Goal: Book appointment/travel/reservation

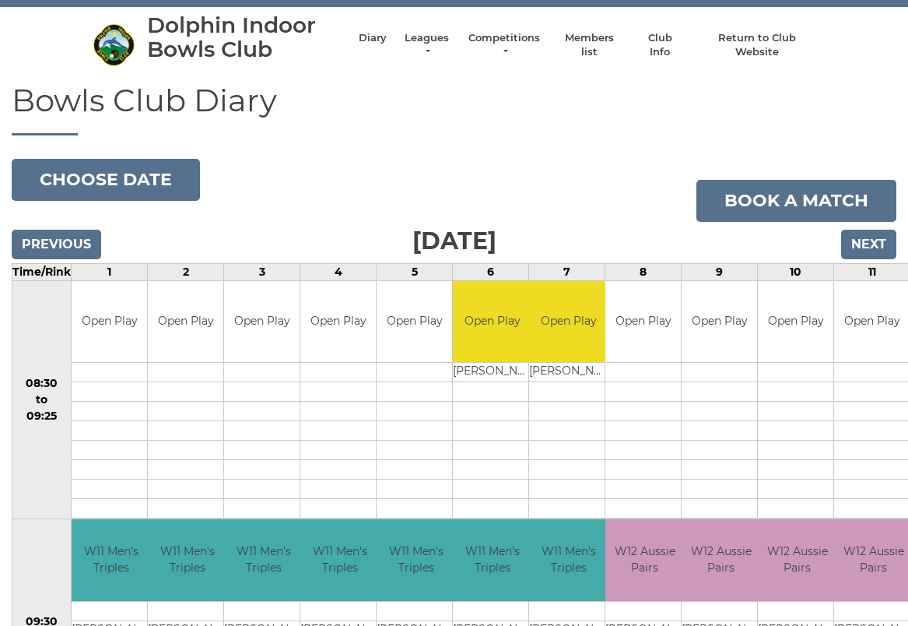
scroll to position [37, 0]
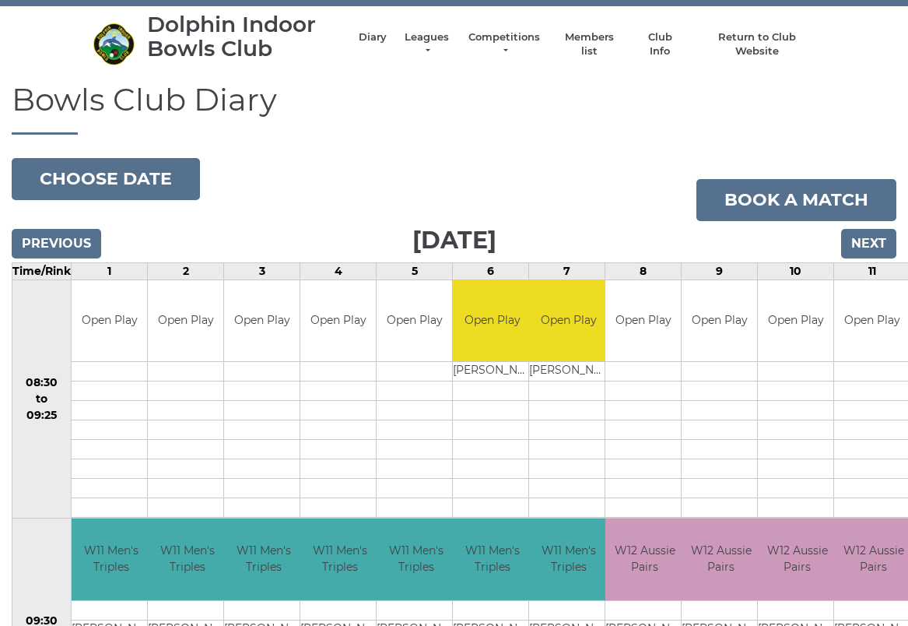
click at [867, 247] on input "Next" at bounding box center [868, 244] width 55 height 30
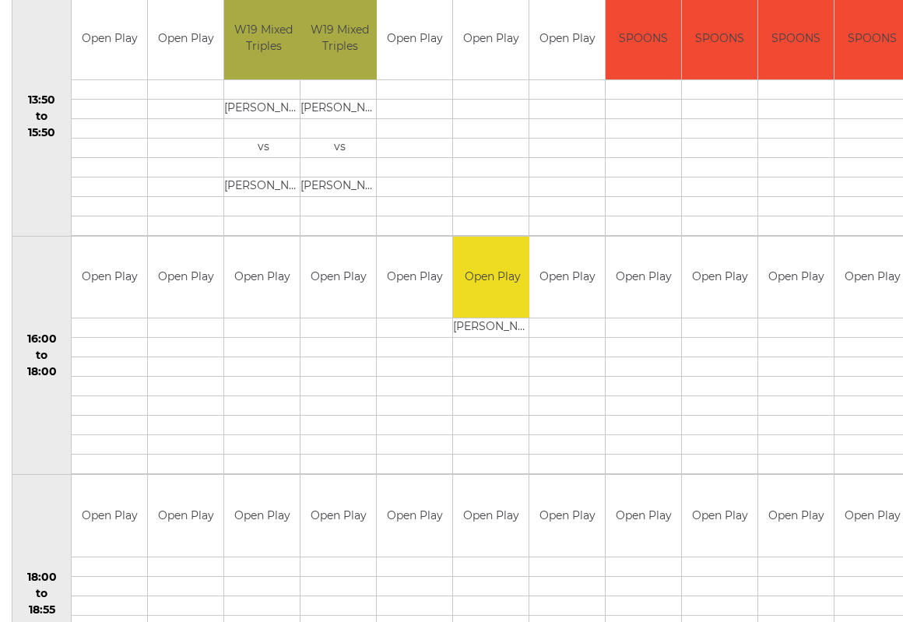
scroll to position [1034, 0]
click at [182, 298] on td "Open Play" at bounding box center [185, 278] width 75 height 82
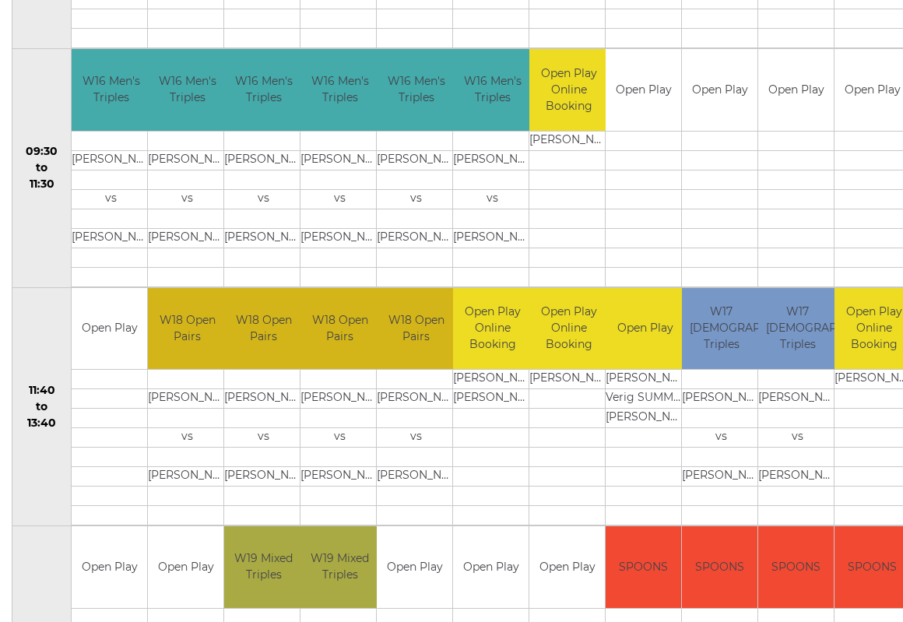
scroll to position [0, 0]
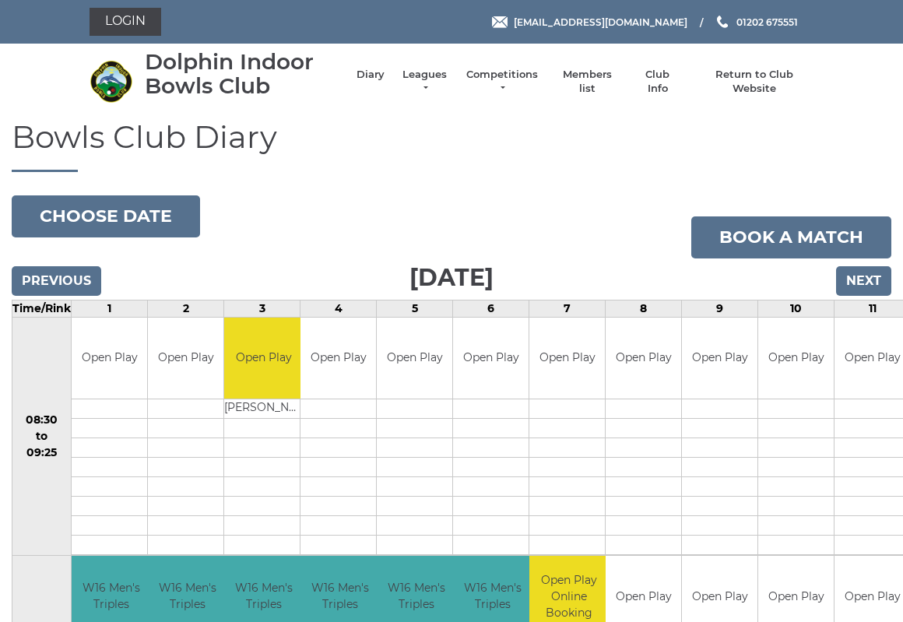
click at [785, 239] on link "Book a match" at bounding box center [791, 237] width 200 height 42
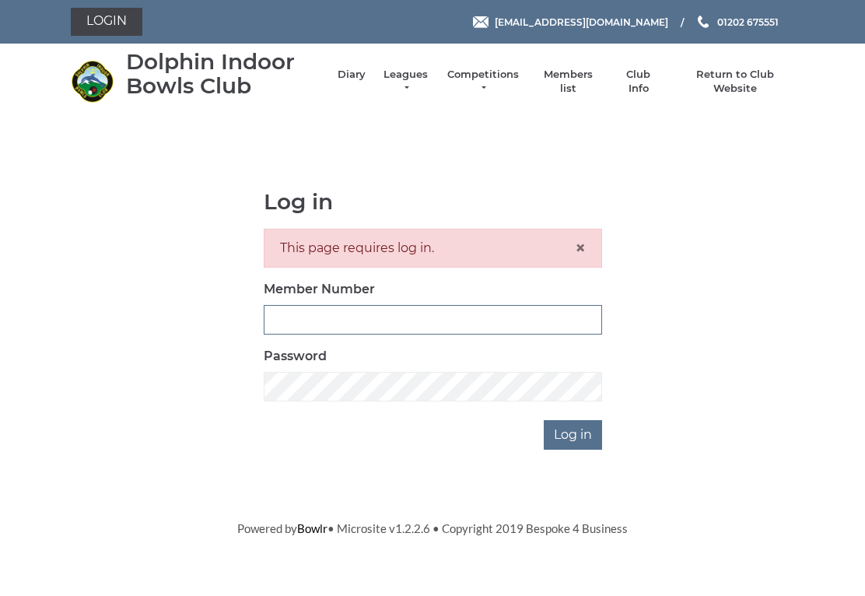
click at [281, 315] on input "Member Number" at bounding box center [433, 320] width 338 height 30
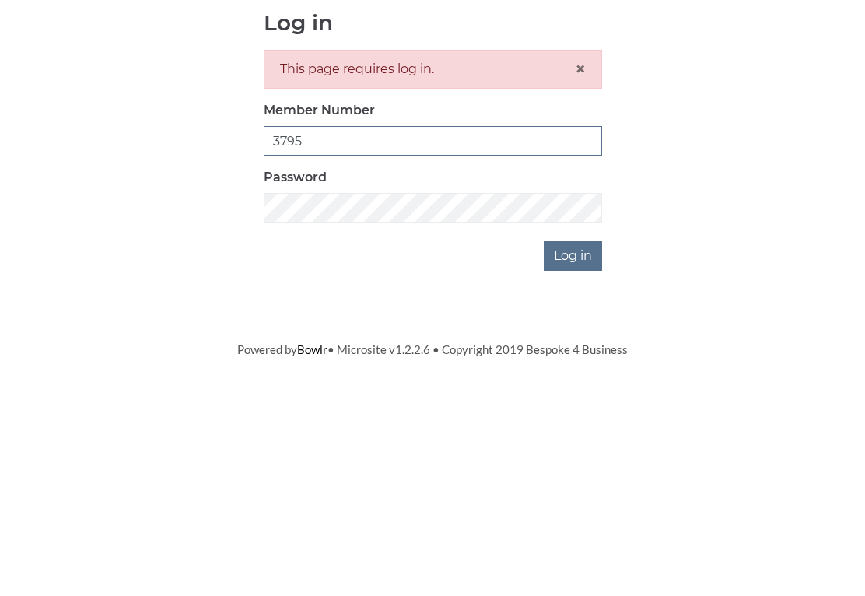
type input "3795"
click at [572, 420] on input "Log in" at bounding box center [573, 435] width 58 height 30
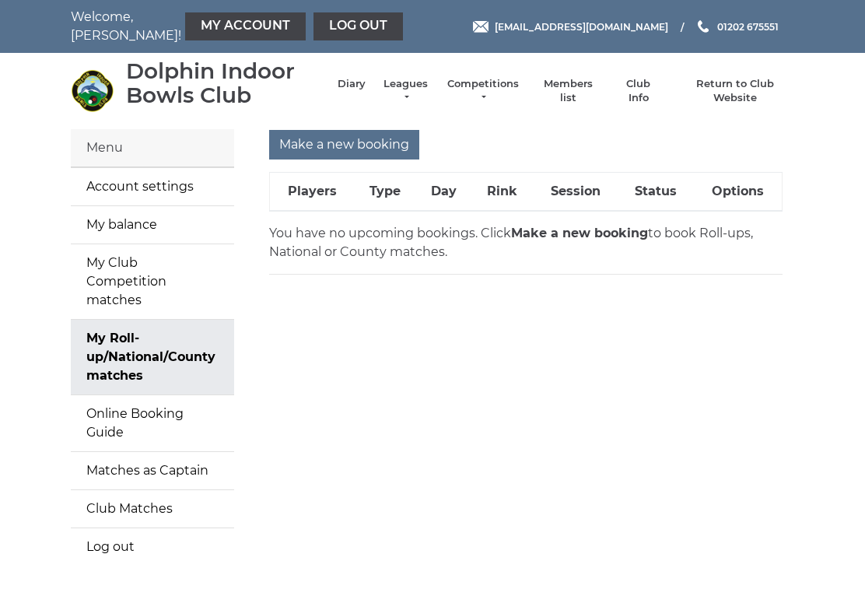
click at [336, 145] on input "Make a new booking" at bounding box center [344, 145] width 150 height 30
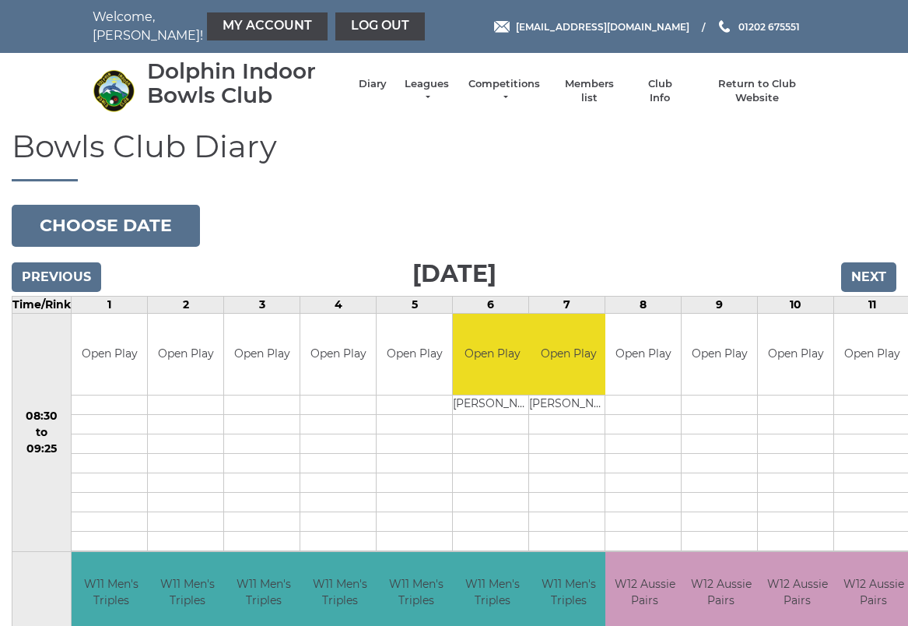
scroll to position [2, 0]
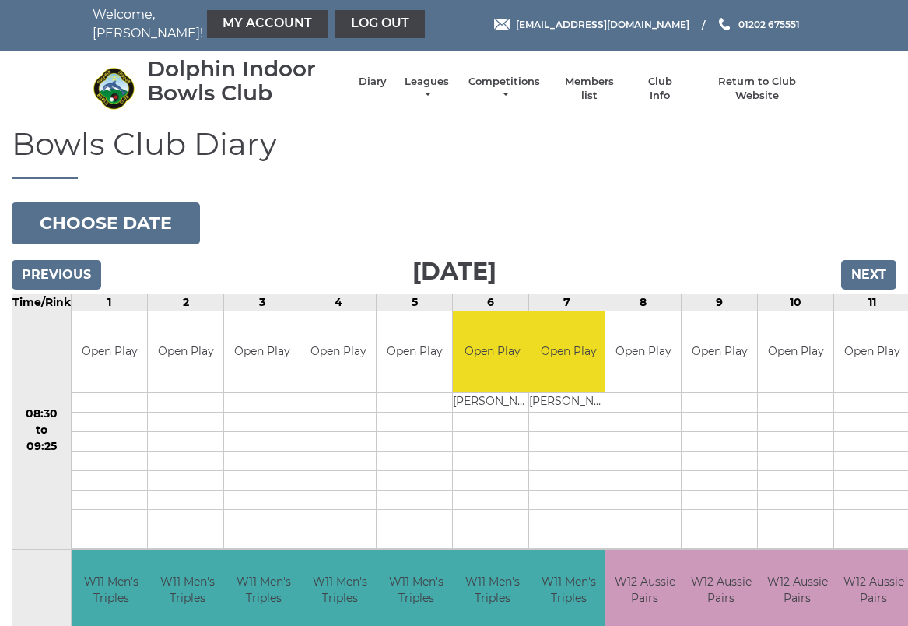
click at [878, 278] on input "Next" at bounding box center [868, 275] width 55 height 30
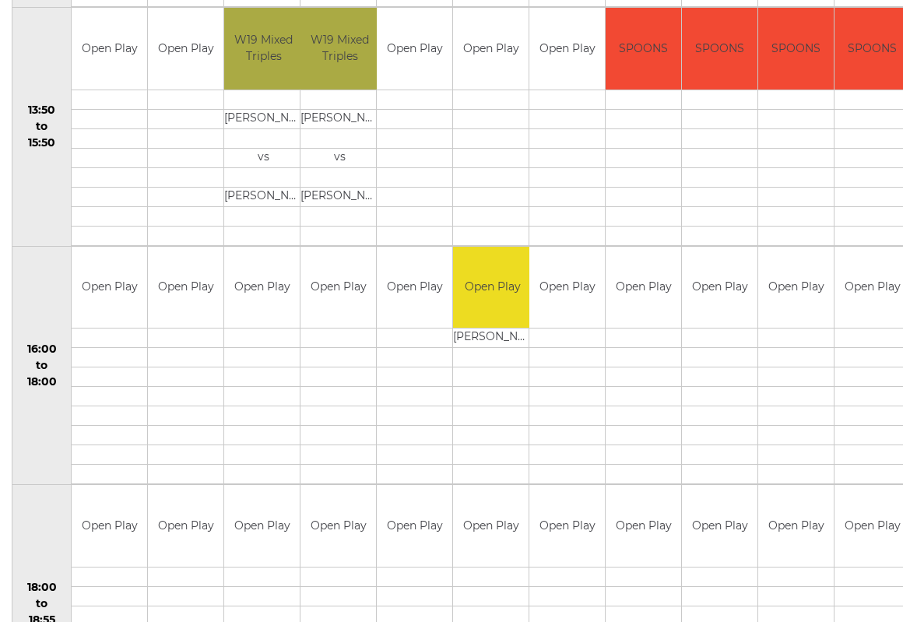
scroll to position [1021, 0]
click at [0, 0] on link "Book slot" at bounding box center [0, 0] width 0 height 0
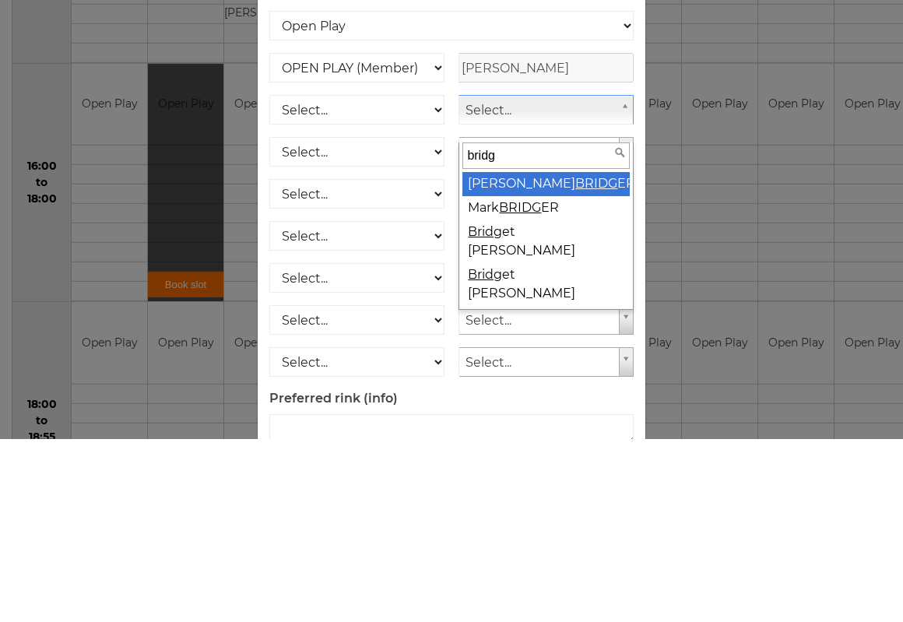
type input "bridge"
select select "1810"
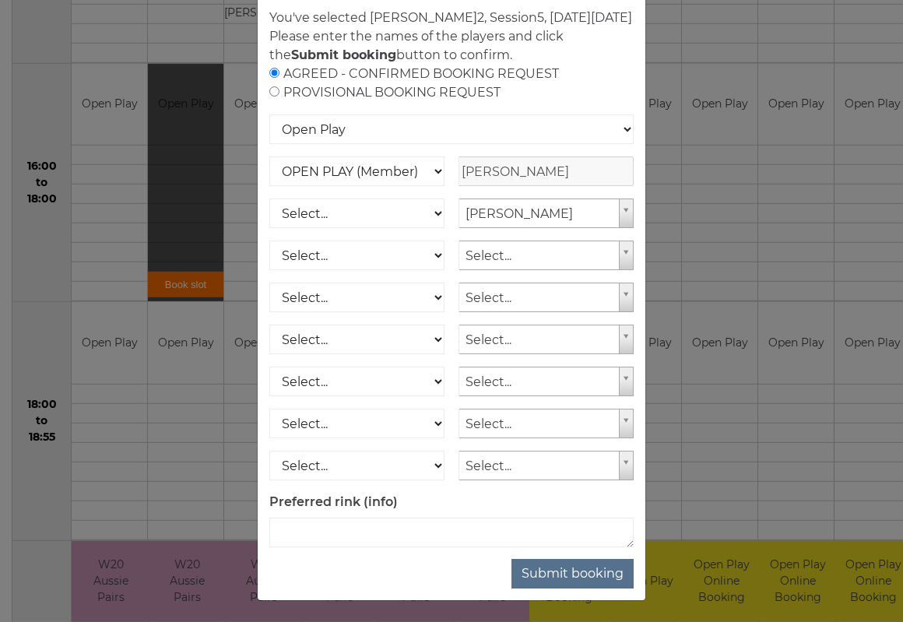
scroll to position [79, 0]
click at [580, 589] on button "Submit booking" at bounding box center [572, 574] width 122 height 30
click at [573, 589] on button "Submit booking" at bounding box center [572, 574] width 122 height 30
click at [562, 589] on button "Submit booking" at bounding box center [572, 574] width 122 height 30
click at [99, 96] on div "Online booking × You've selected Rink 2 , Session 5 , on Friday 3rd of October …" at bounding box center [451, 311] width 903 height 622
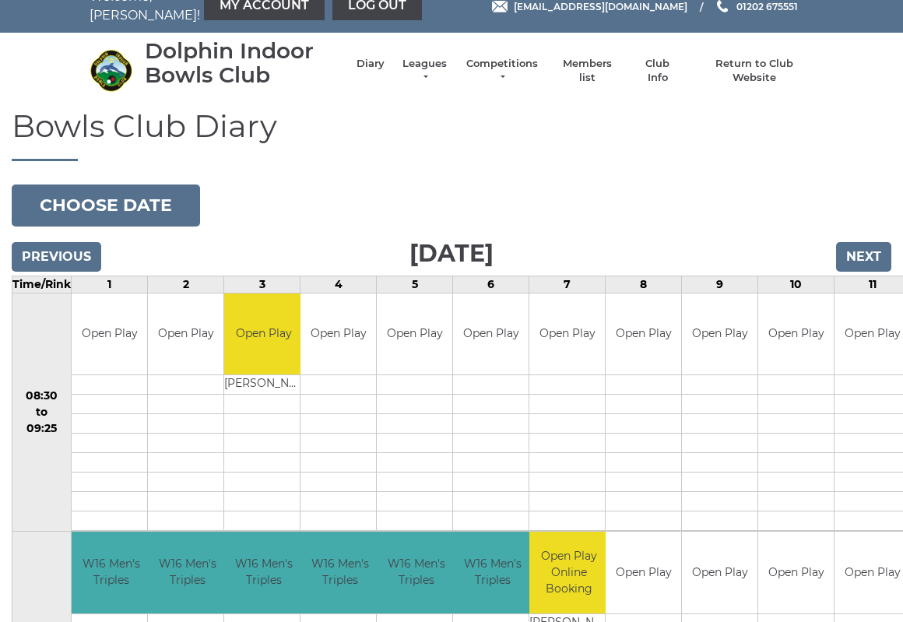
scroll to position [0, 0]
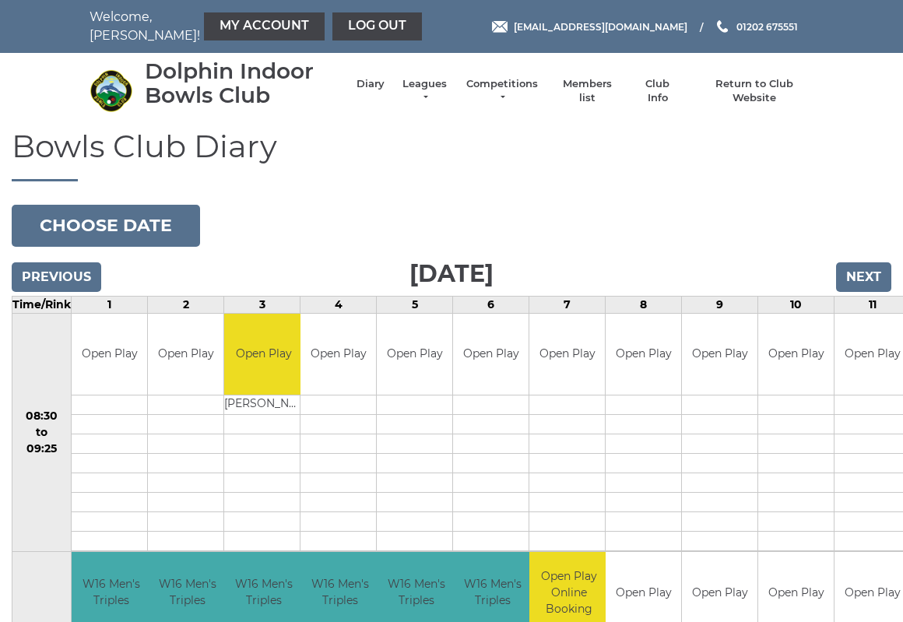
click at [223, 30] on link "My Account" at bounding box center [264, 26] width 121 height 28
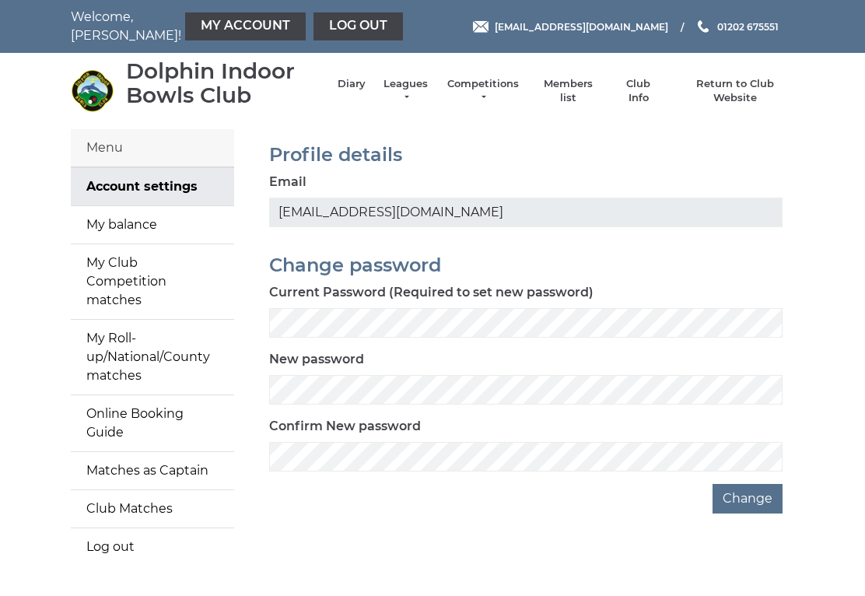
click at [127, 184] on link "Account settings" at bounding box center [152, 186] width 163 height 37
click at [100, 153] on div "Menu" at bounding box center [152, 148] width 163 height 38
click at [111, 168] on link "Account settings" at bounding box center [152, 186] width 163 height 37
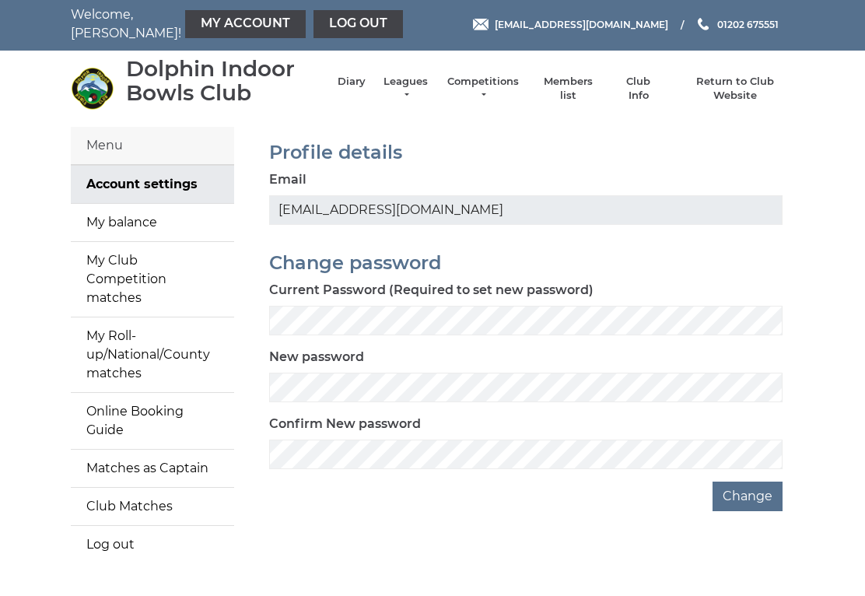
scroll to position [16, 0]
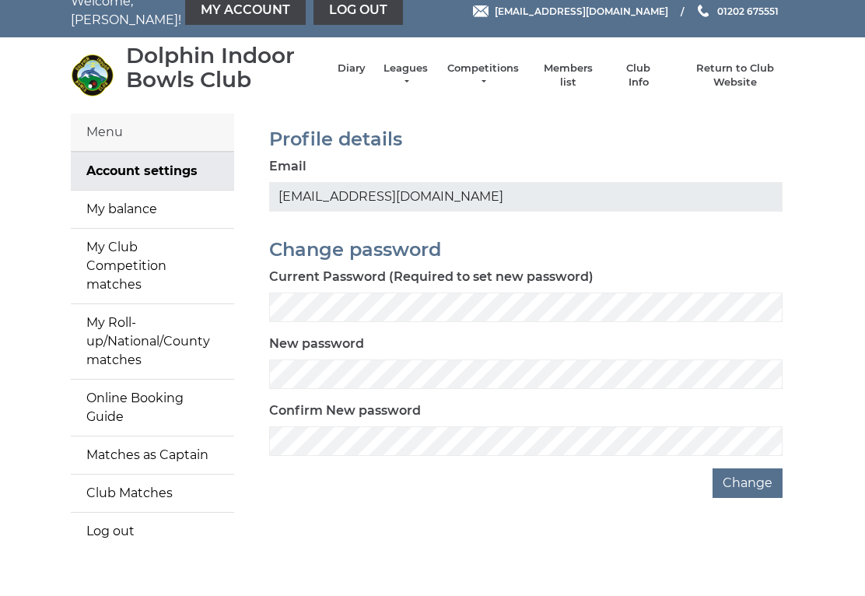
click at [114, 212] on link "My balance" at bounding box center [152, 209] width 163 height 37
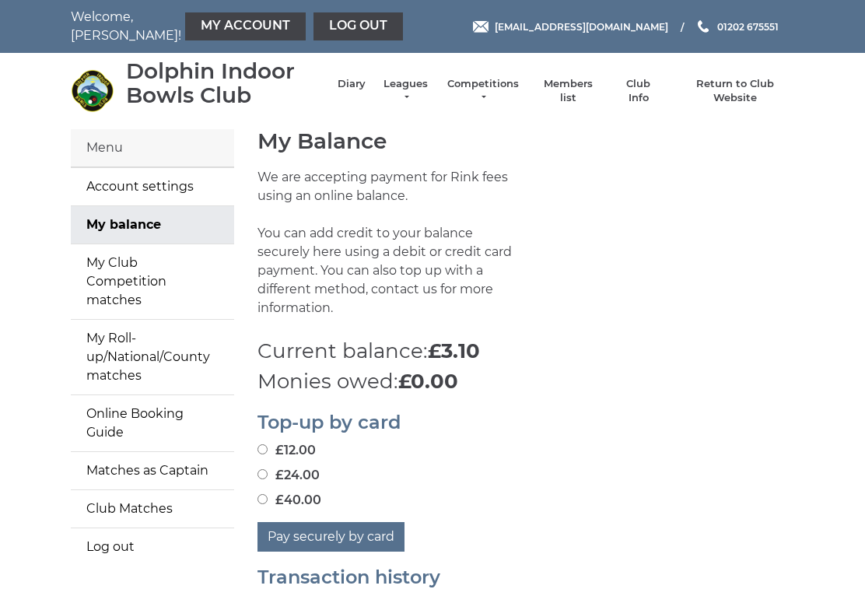
click at [265, 469] on input "£24.00" at bounding box center [263, 474] width 10 height 10
radio input "true"
click at [325, 522] on button "Pay securely by card" at bounding box center [331, 537] width 147 height 30
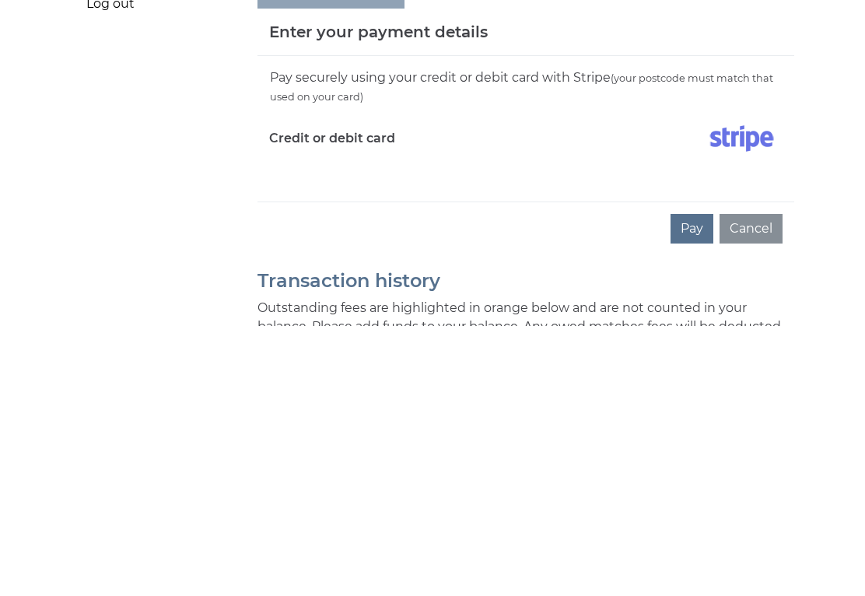
scroll to position [273, 0]
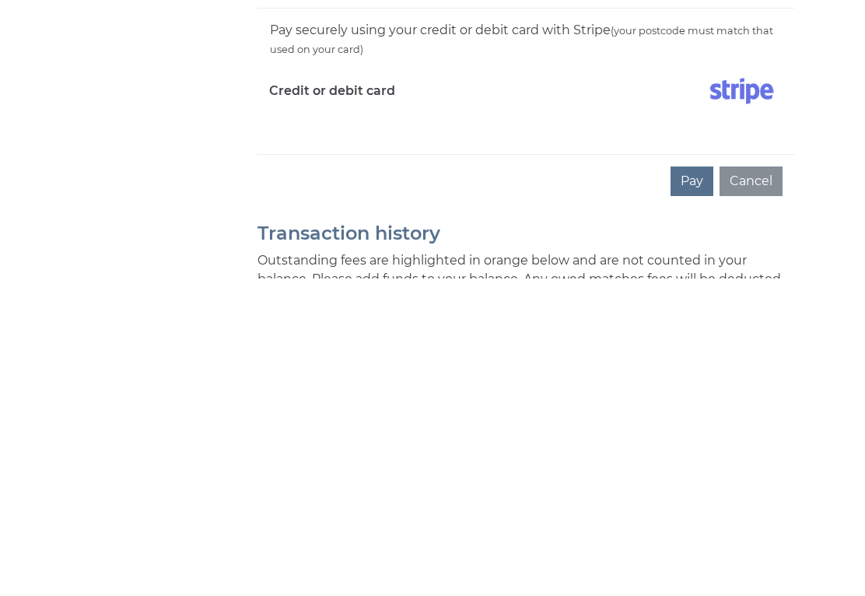
click at [699, 484] on button "Pay" at bounding box center [692, 499] width 43 height 30
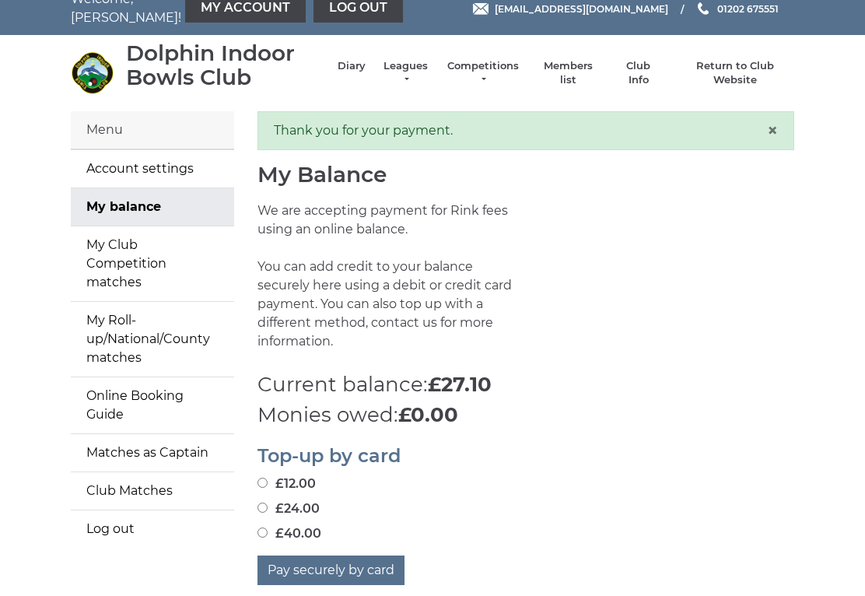
scroll to position [19, 0]
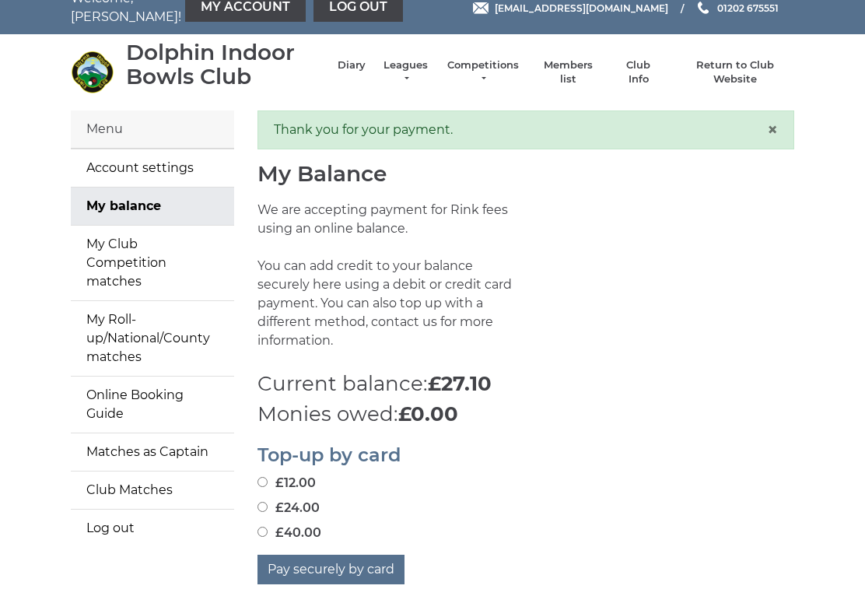
click at [231, 433] on link "Matches as Captain" at bounding box center [152, 451] width 163 height 37
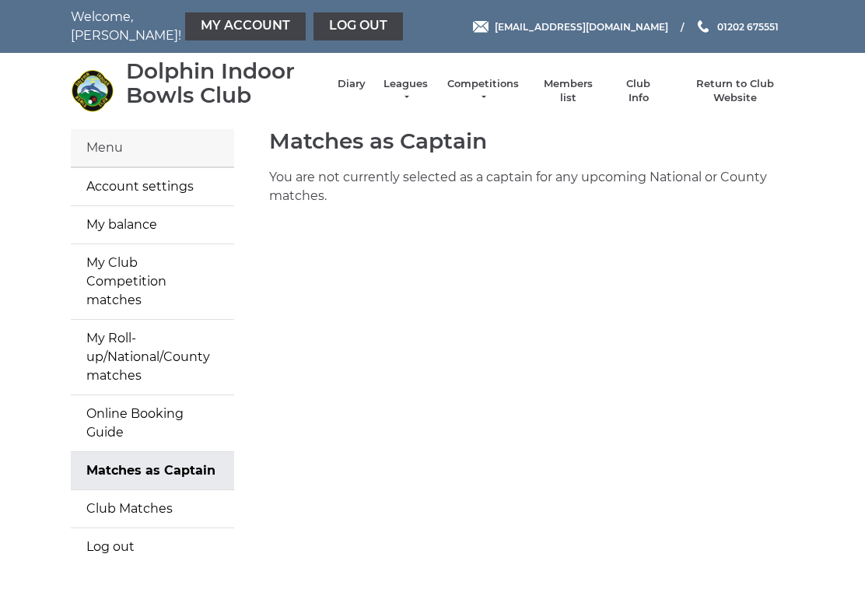
click at [111, 146] on div "Menu" at bounding box center [152, 148] width 163 height 38
click at [121, 395] on link "Online Booking Guide" at bounding box center [152, 423] width 163 height 56
click at [314, 24] on link "Log out" at bounding box center [358, 26] width 89 height 28
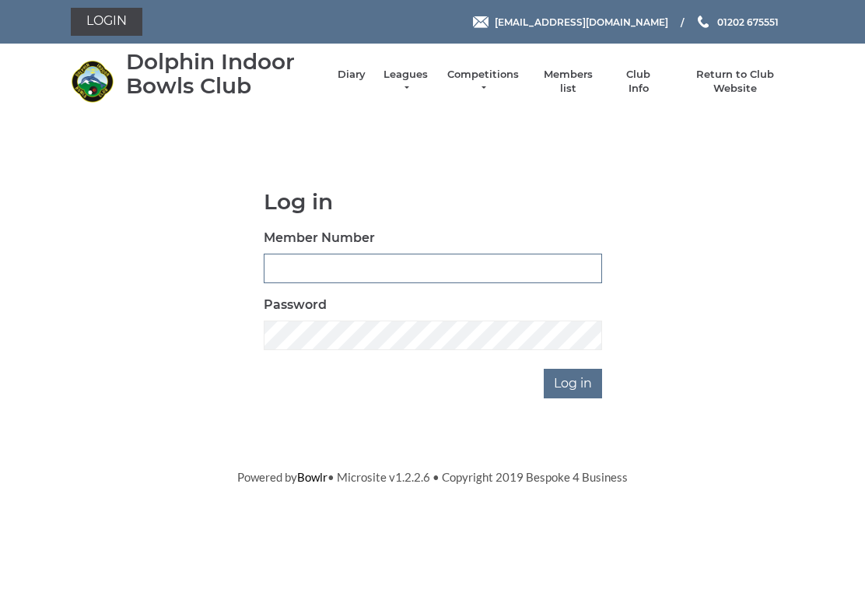
click at [280, 265] on input "Member Number" at bounding box center [433, 269] width 338 height 30
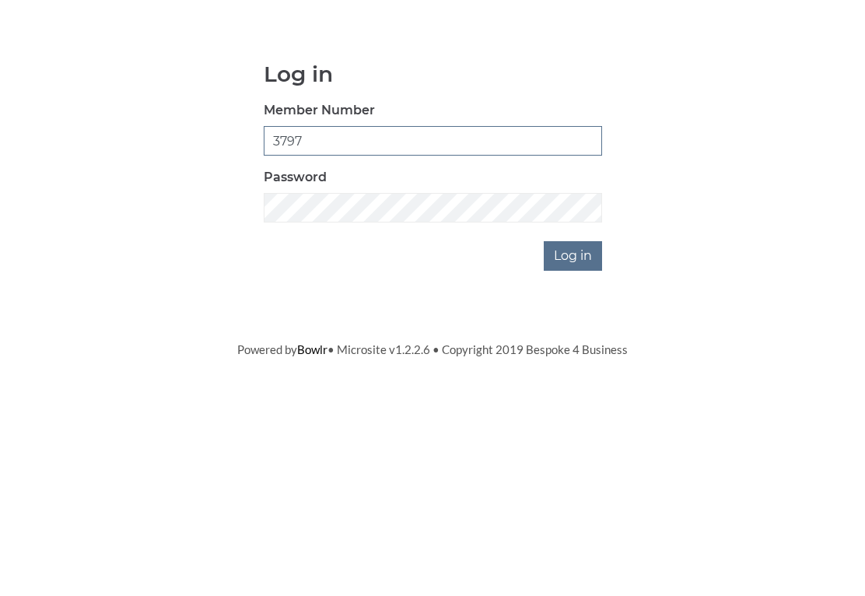
type input "3797"
click at [580, 369] on input "Log in" at bounding box center [573, 384] width 58 height 30
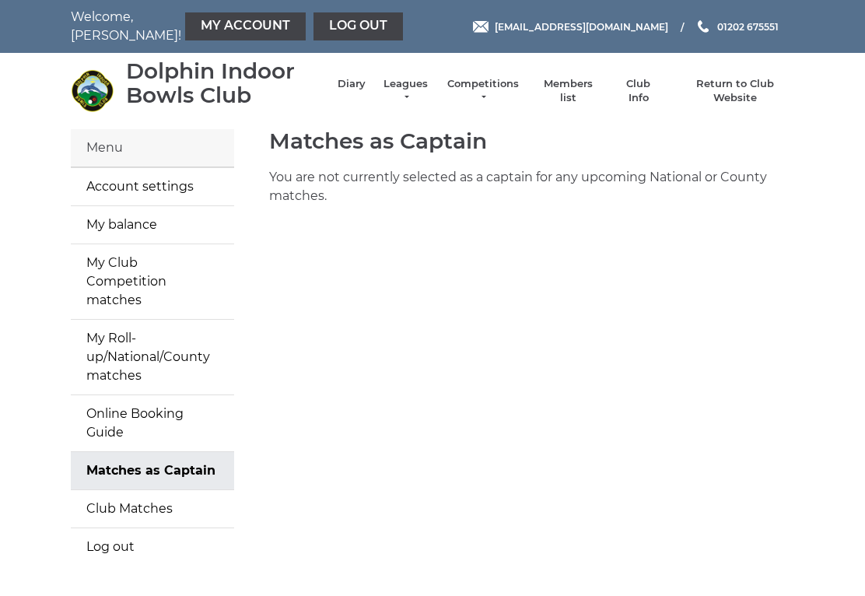
click at [110, 223] on link "My balance" at bounding box center [152, 224] width 163 height 37
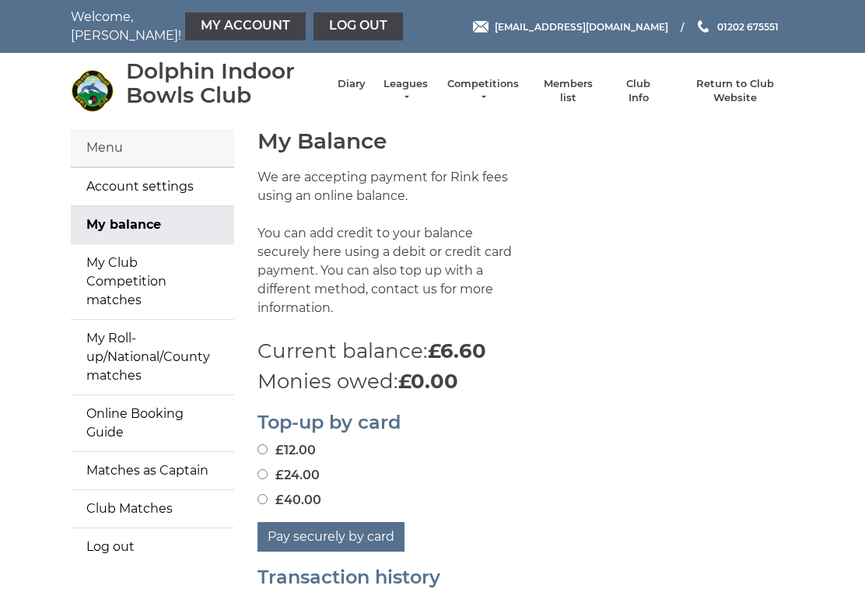
click at [268, 469] on input "£24.00" at bounding box center [263, 474] width 10 height 10
radio input "true"
click at [330, 522] on button "Pay securely by card" at bounding box center [331, 537] width 147 height 30
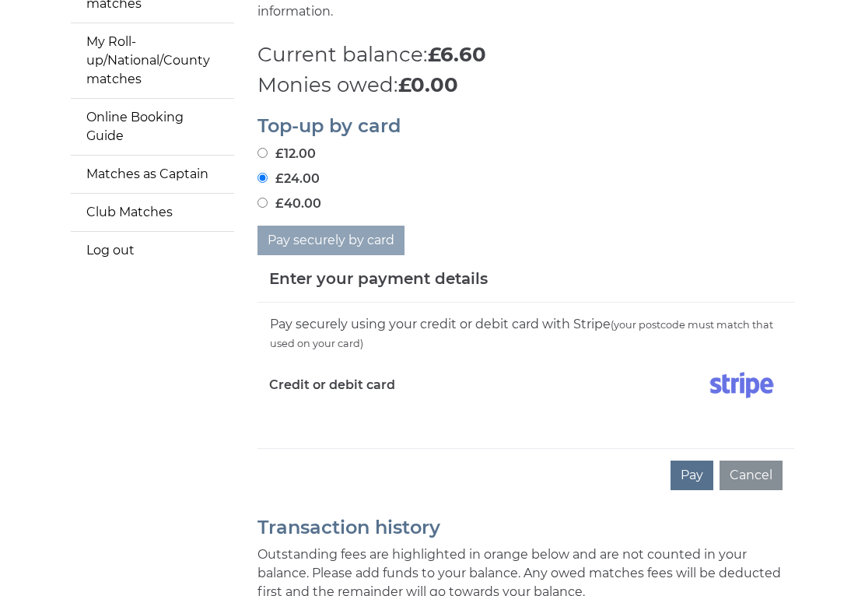
scroll to position [318, 0]
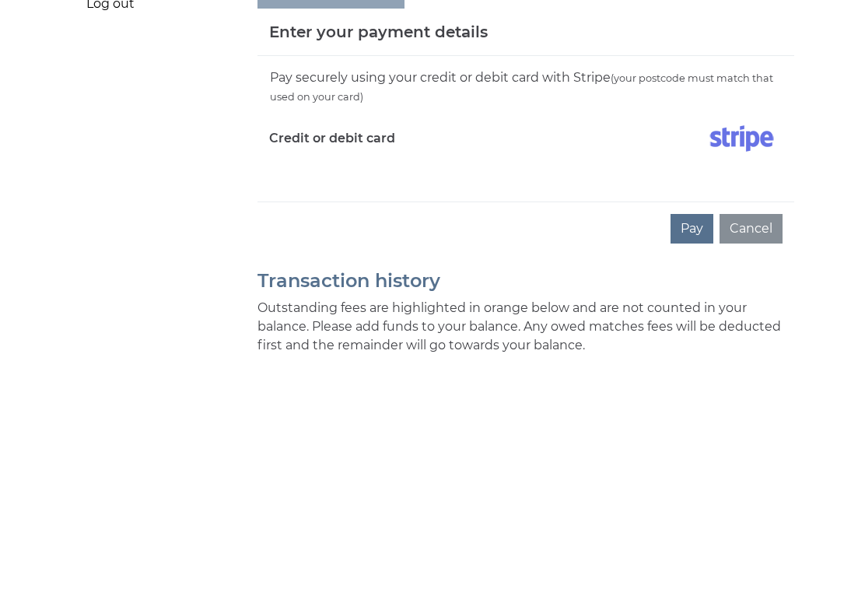
click at [692, 439] on button "Pay" at bounding box center [692, 454] width 43 height 30
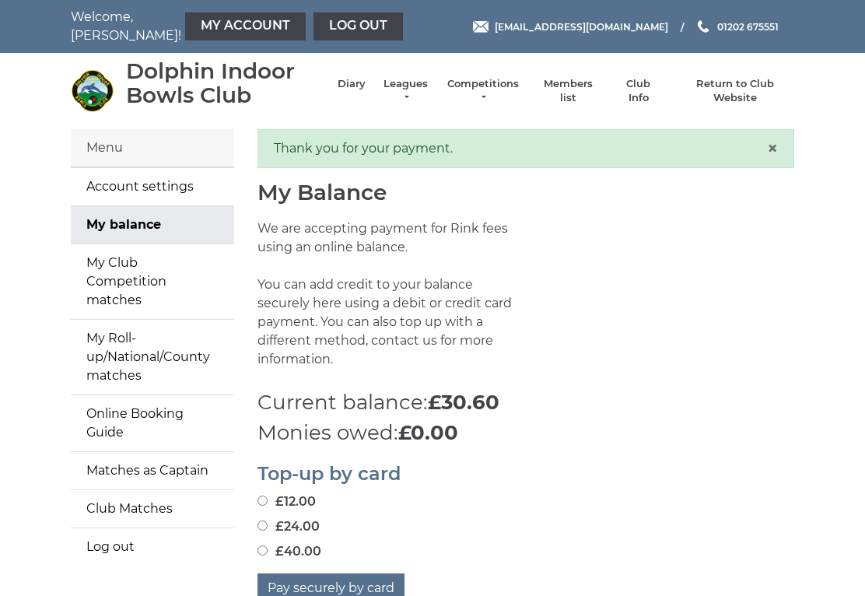
click at [314, 25] on link "Log out" at bounding box center [358, 26] width 89 height 28
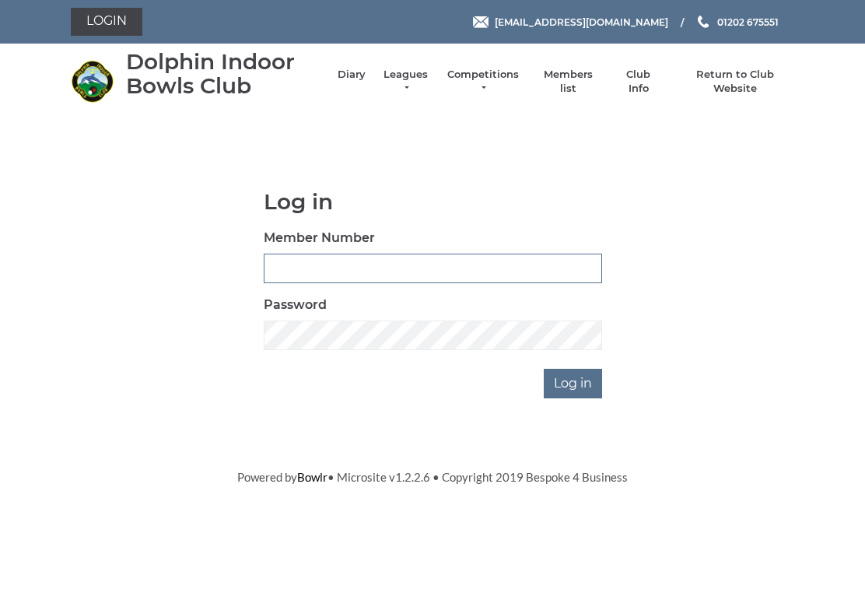
click at [279, 267] on input "Member Number" at bounding box center [433, 269] width 338 height 30
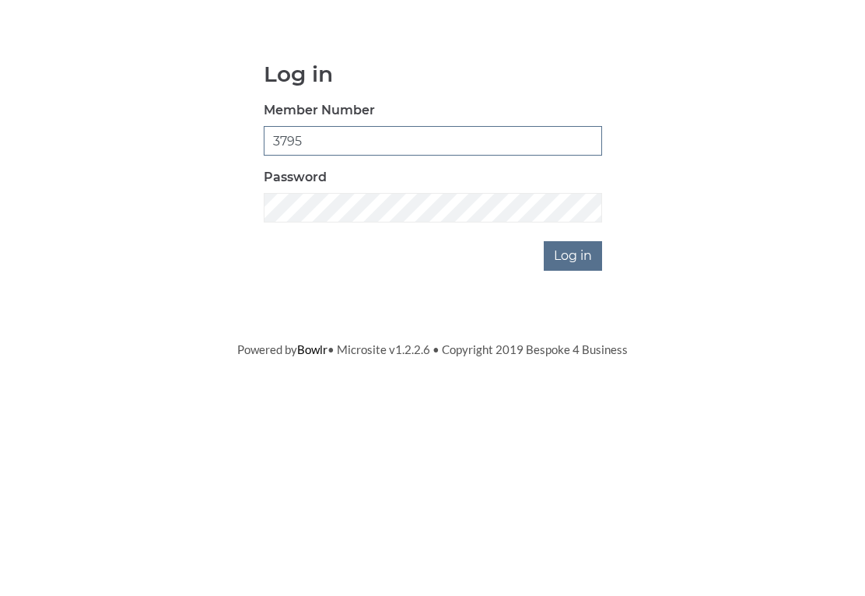
type input "3795"
click at [577, 369] on input "Log in" at bounding box center [573, 384] width 58 height 30
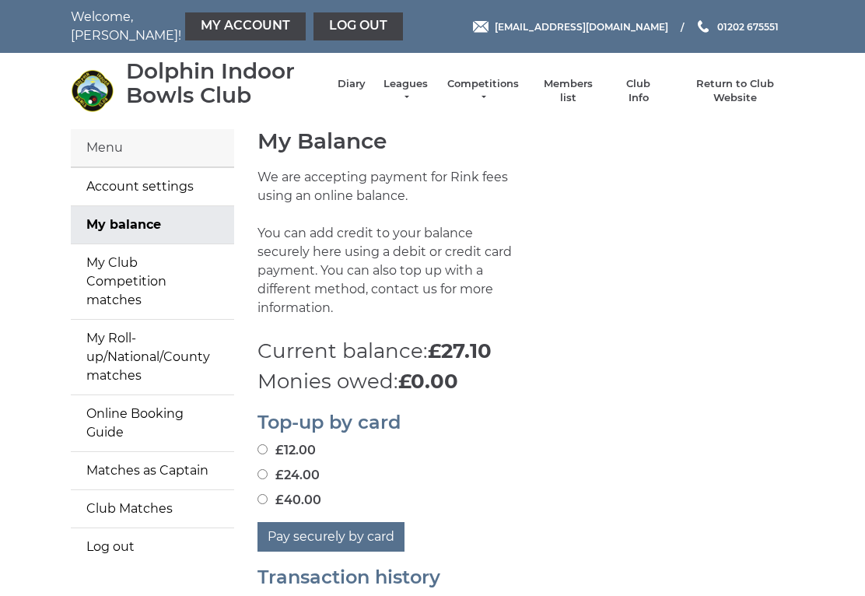
click at [730, 89] on link "Return to Club Website" at bounding box center [735, 91] width 117 height 28
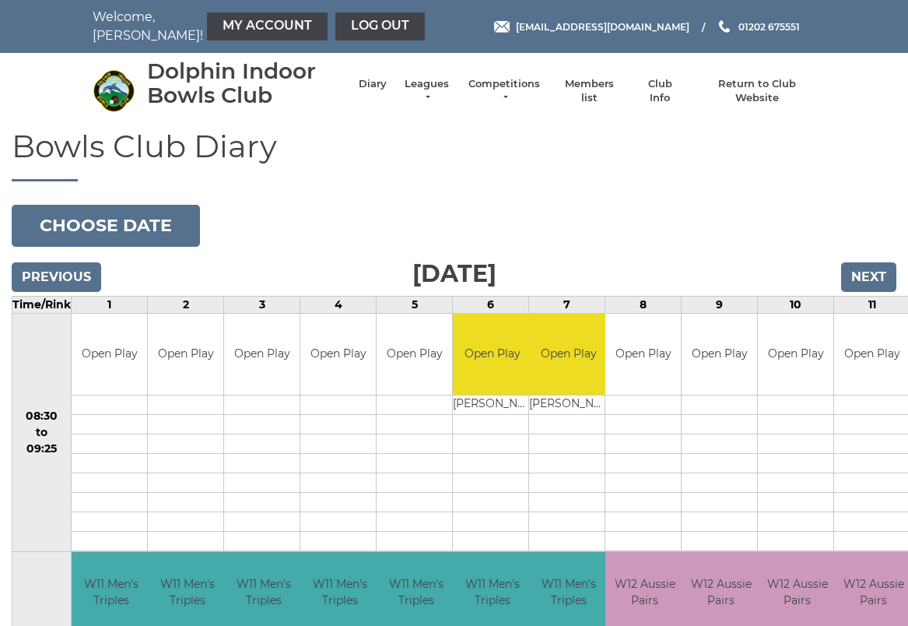
scroll to position [2, 0]
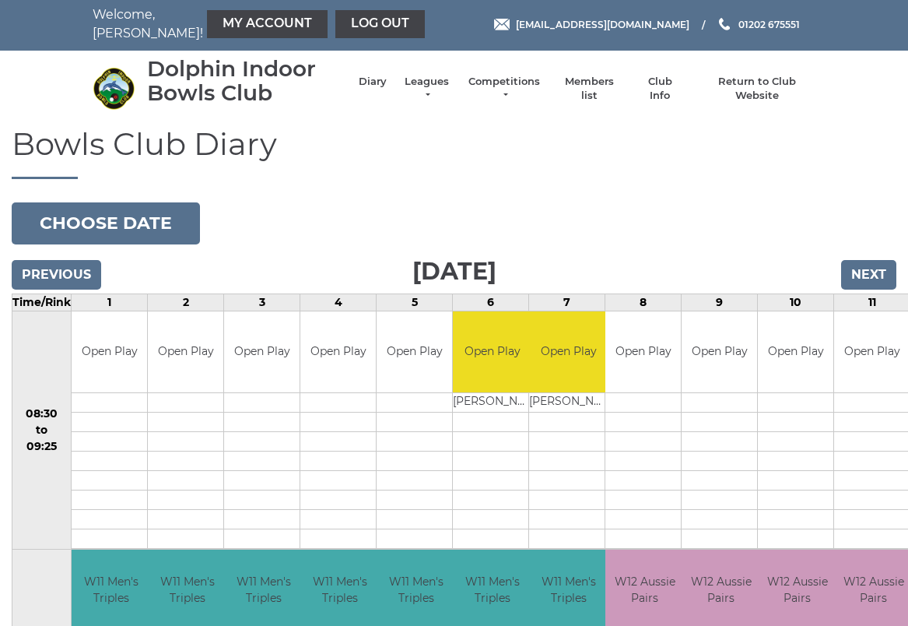
click at [872, 275] on input "Next" at bounding box center [868, 275] width 55 height 30
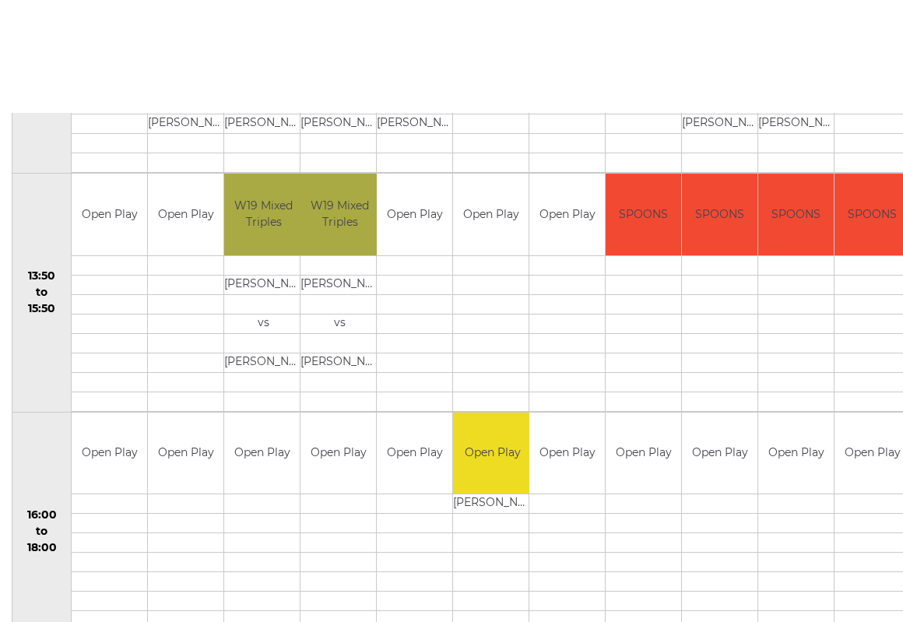
scroll to position [973, 0]
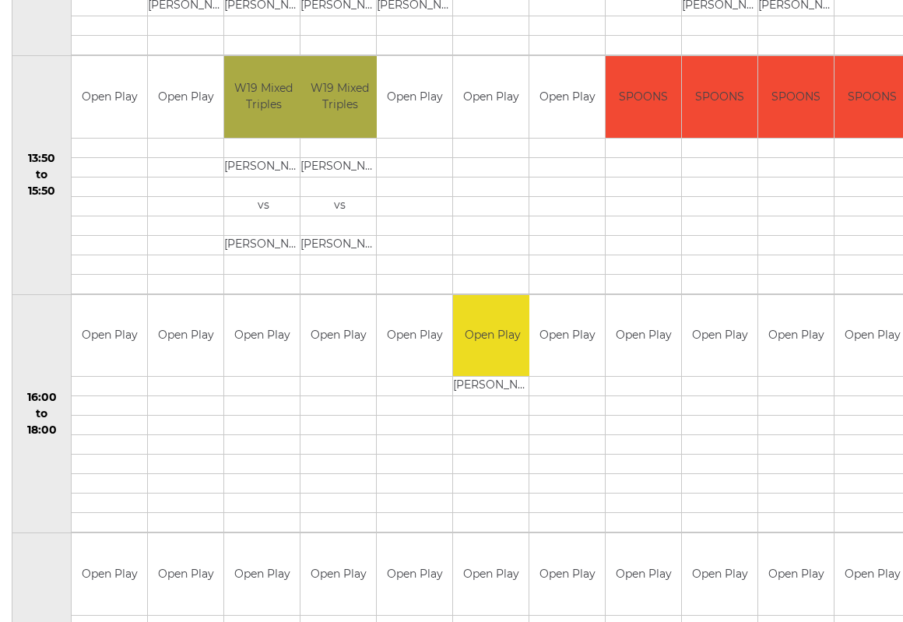
click at [0, 0] on div "Book slot" at bounding box center [0, 0] width 0 height 0
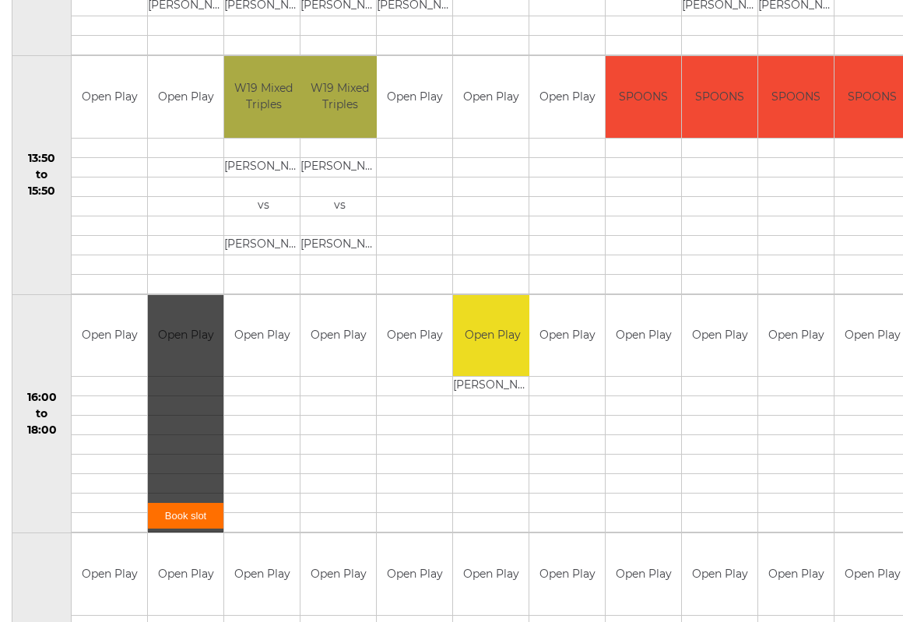
click at [179, 514] on link "Book slot" at bounding box center [185, 516] width 75 height 26
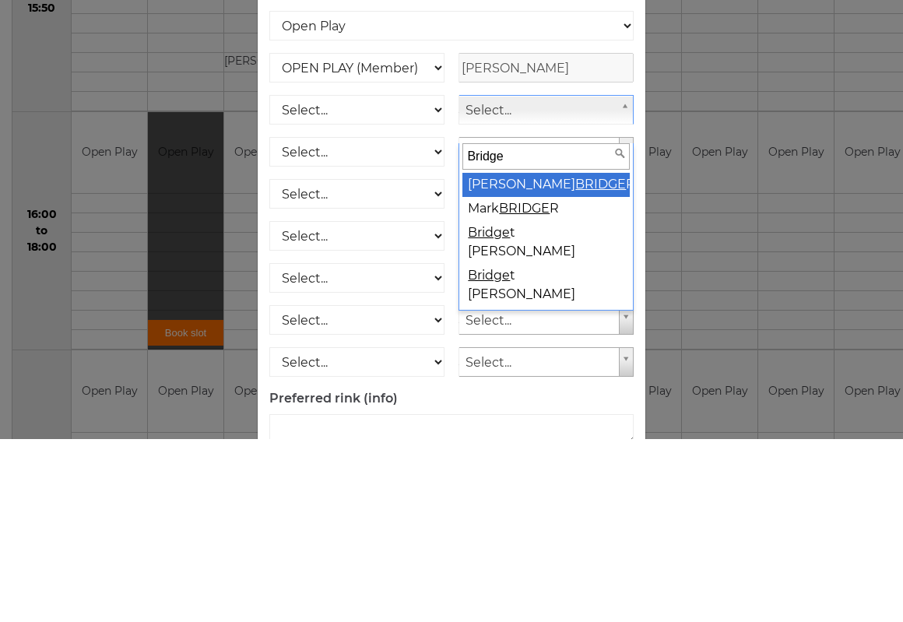
type input "Bridget"
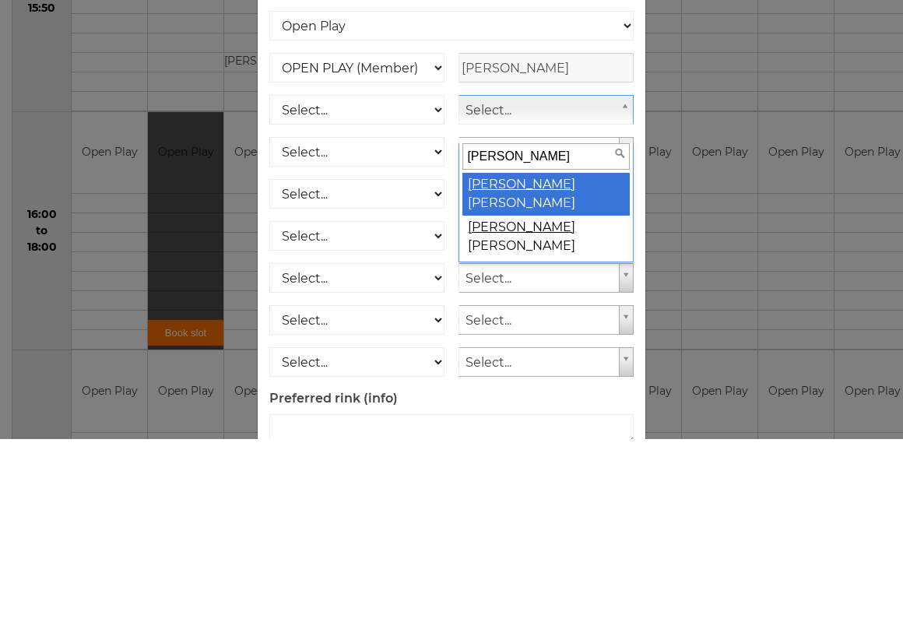
select select "1810"
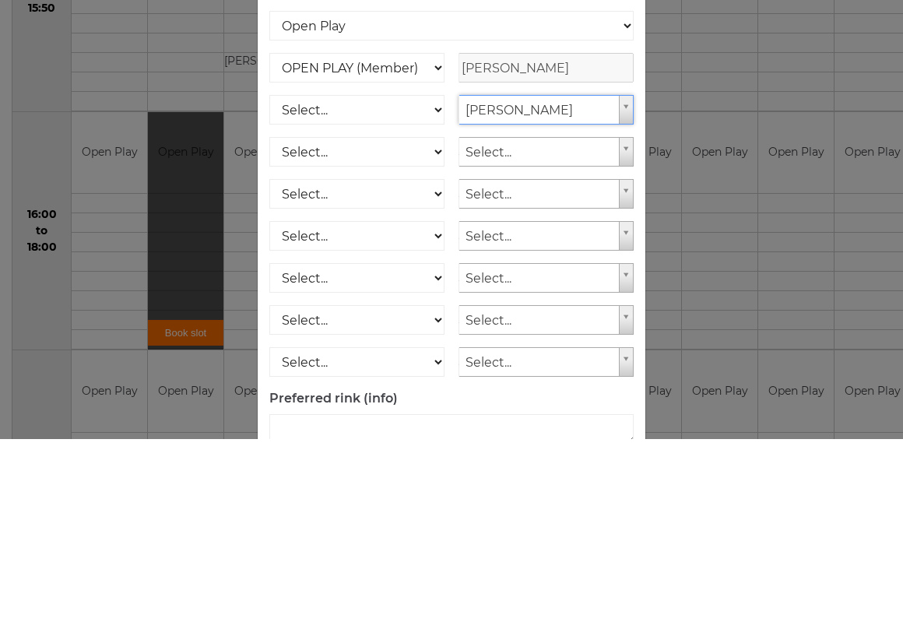
scroll to position [1155, 0]
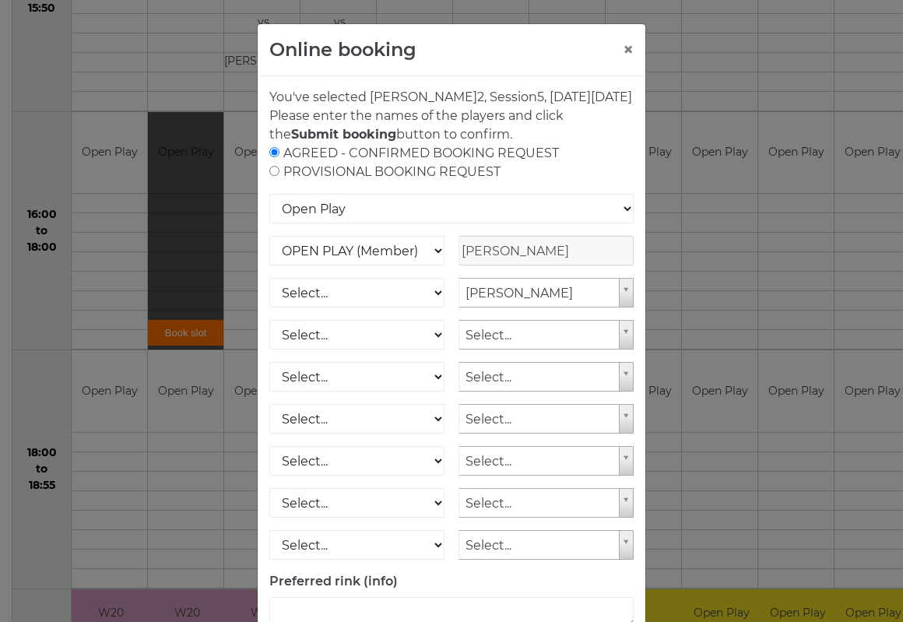
click at [840, 615] on div "Online booking × You've selected Rink 2 , Session 5 , on Friday 3rd of October …" at bounding box center [451, 311] width 903 height 622
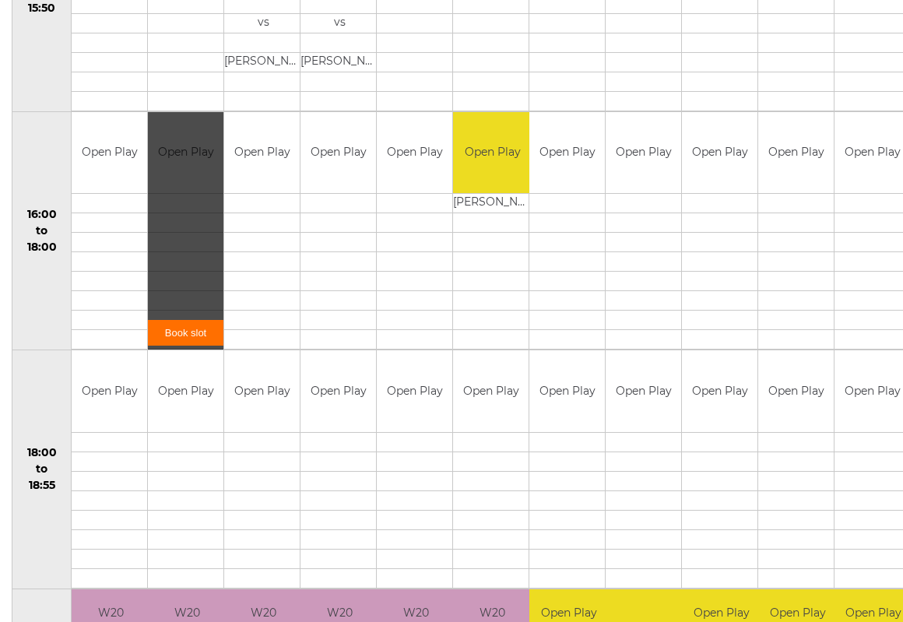
click at [174, 330] on link "Book slot" at bounding box center [185, 333] width 75 height 26
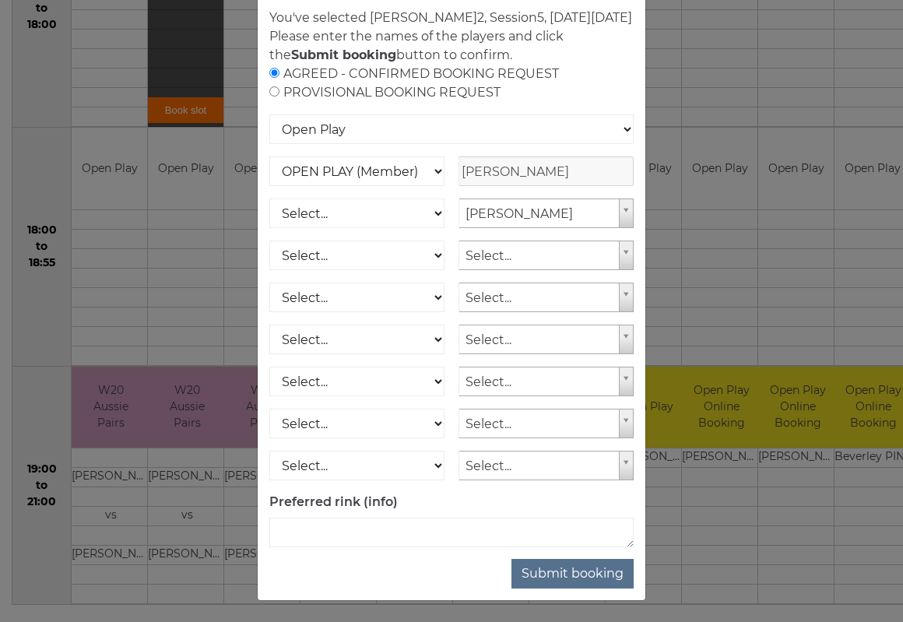
scroll to position [79, 0]
click at [576, 589] on button "Submit booking" at bounding box center [572, 574] width 122 height 30
click at [580, 589] on button "Submit booking" at bounding box center [572, 574] width 122 height 30
click at [586, 589] on button "Submit booking" at bounding box center [572, 574] width 122 height 30
click at [573, 589] on button "Submit booking" at bounding box center [572, 574] width 122 height 30
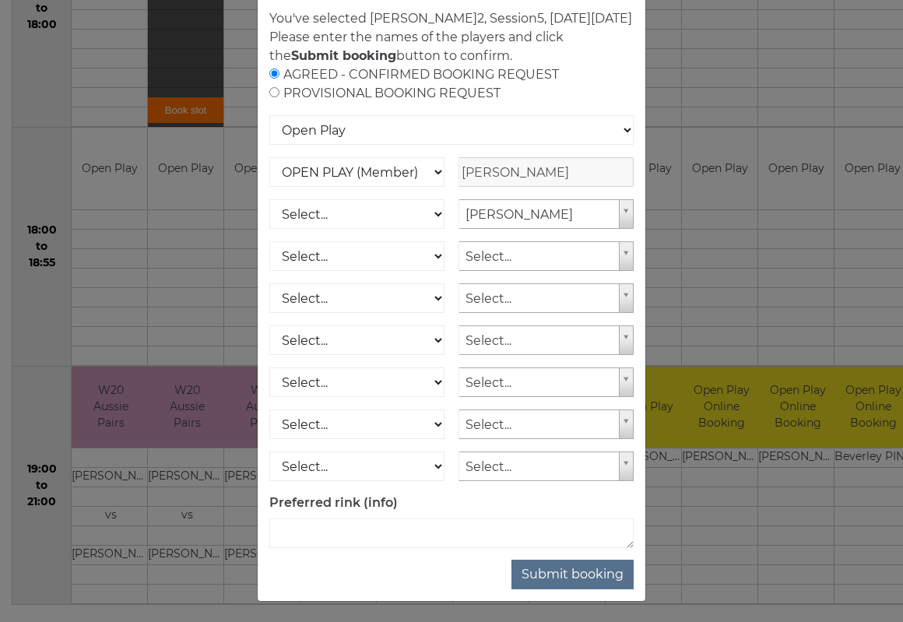
click at [182, 385] on div "Online booking × You've selected Rink 2 , Session 5 , on Friday 3rd of October …" at bounding box center [451, 311] width 903 height 622
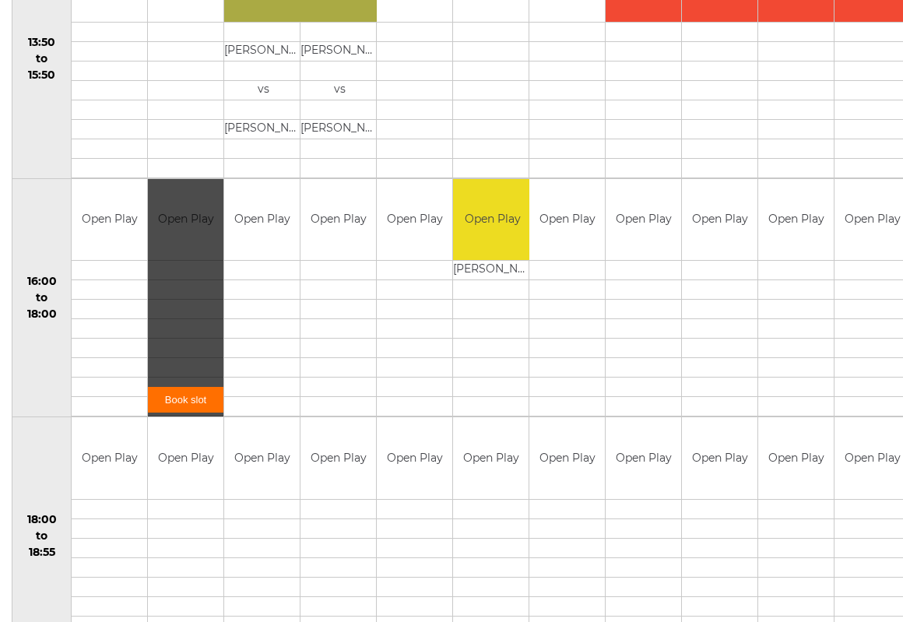
scroll to position [1089, 0]
click at [182, 327] on div "Book slot" at bounding box center [185, 298] width 75 height 238
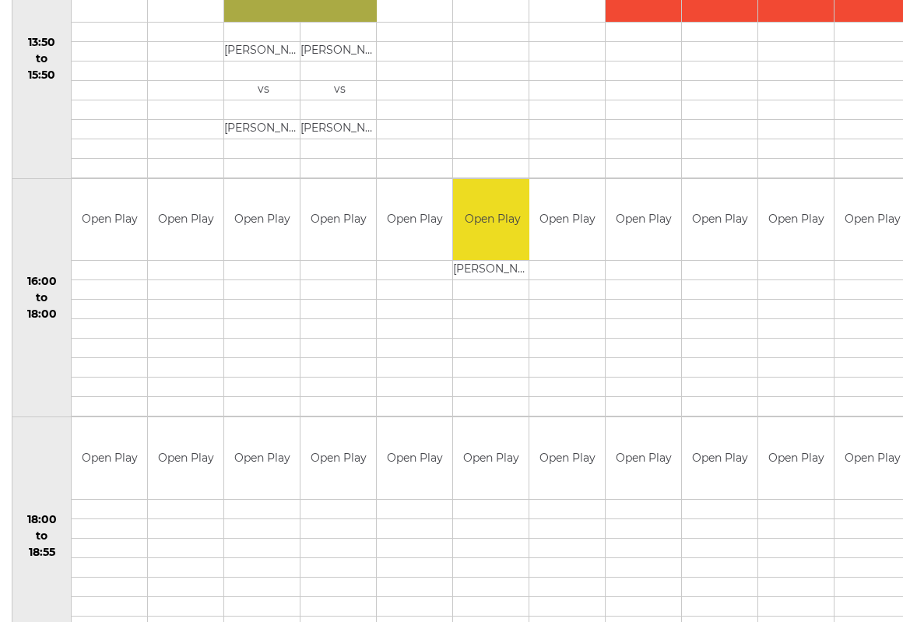
click at [0, 0] on link "Book slot" at bounding box center [0, 0] width 0 height 0
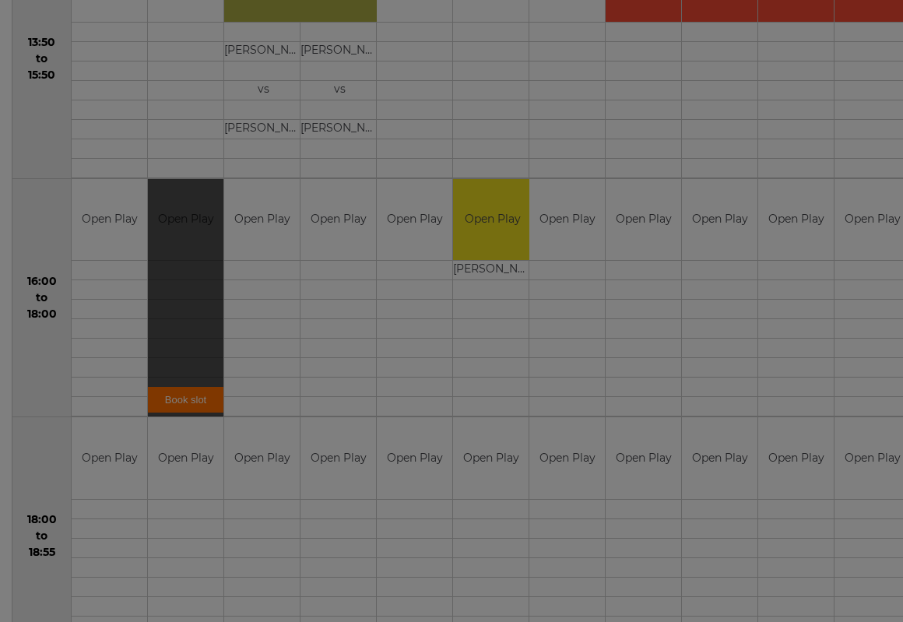
scroll to position [0, 0]
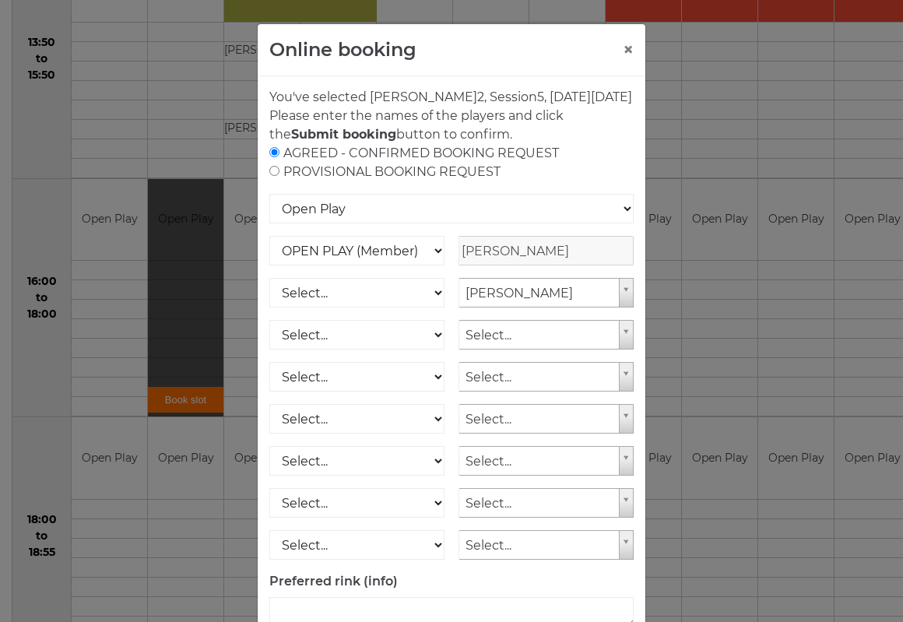
click at [434, 265] on select "OPEN PLAY (Member) SPOONS (Member) 16 - 30 Club (Member) National County (Membe…" at bounding box center [356, 251] width 175 height 30
click at [279, 176] on input "radio" at bounding box center [274, 171] width 10 height 10
radio input "true"
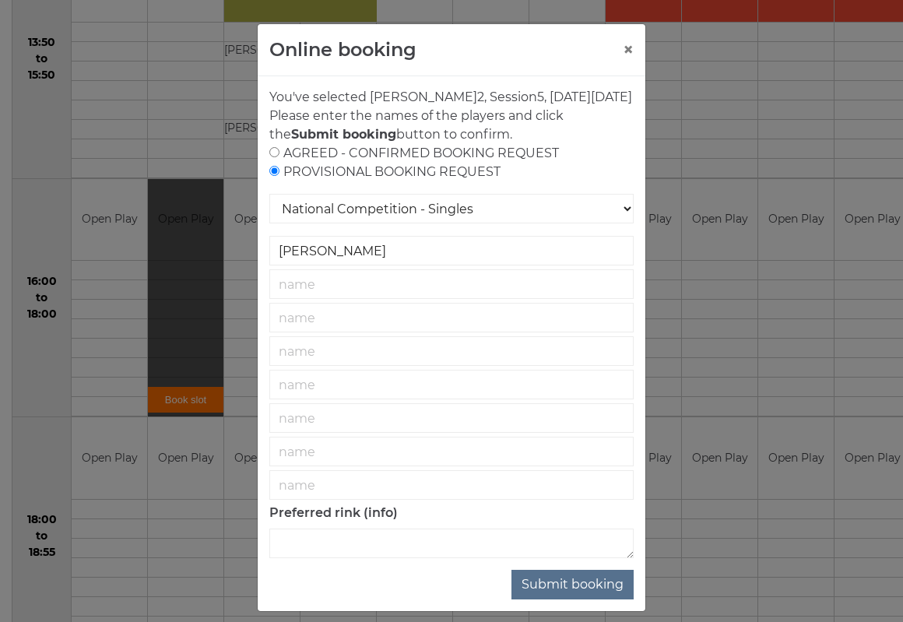
click at [271, 157] on input "radio" at bounding box center [274, 152] width 10 height 10
radio input "true"
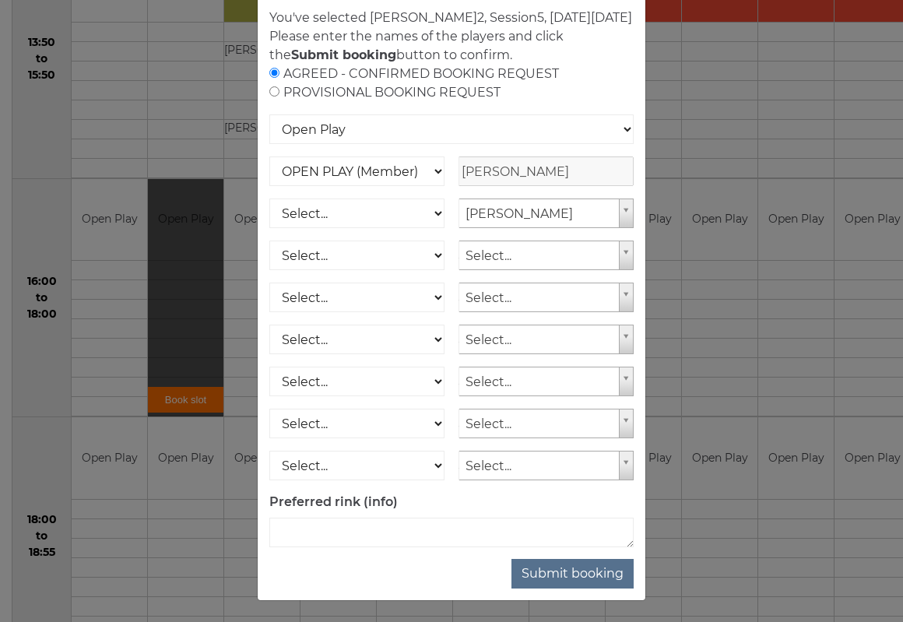
scroll to position [79, 0]
click at [559, 589] on button "Submit booking" at bounding box center [572, 574] width 122 height 30
click at [342, 187] on select "OPEN PLAY (Member) SPOONS (Member) 16 - 30 Club (Member) National County (Membe…" at bounding box center [356, 172] width 175 height 30
click at [310, 187] on select "OPEN PLAY (Member) SPOONS (Member) 16 - 30 Club (Member) National County (Membe…" at bounding box center [356, 172] width 175 height 30
click at [296, 229] on select "Select... OPEN PLAY (Member) OPEN PLAY (Visitor) SPOONS (Member) SPOONS (Visito…" at bounding box center [356, 214] width 175 height 30
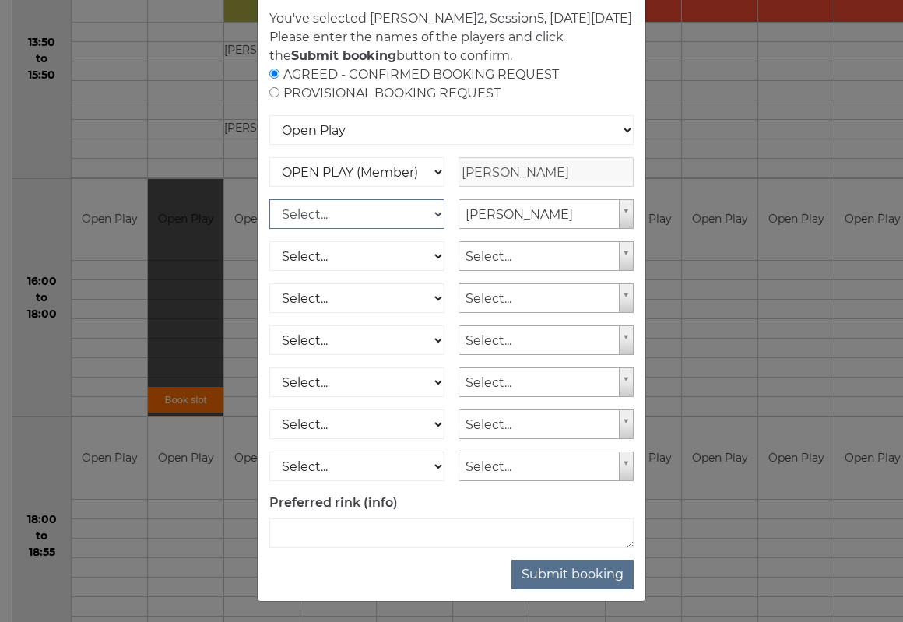
select select "1_12"
click at [577, 589] on button "Submit booking" at bounding box center [572, 574] width 122 height 30
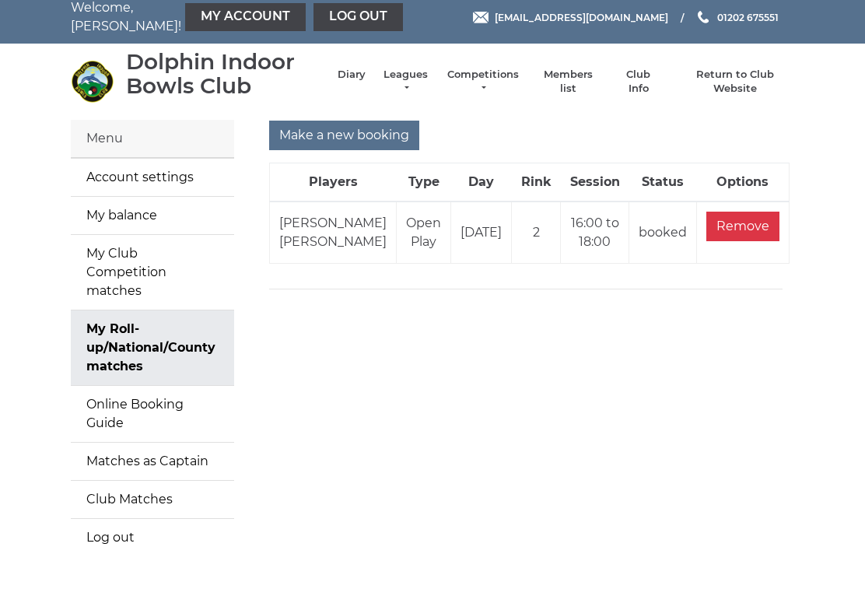
scroll to position [9, 0]
click at [314, 10] on link "Log out" at bounding box center [358, 18] width 89 height 28
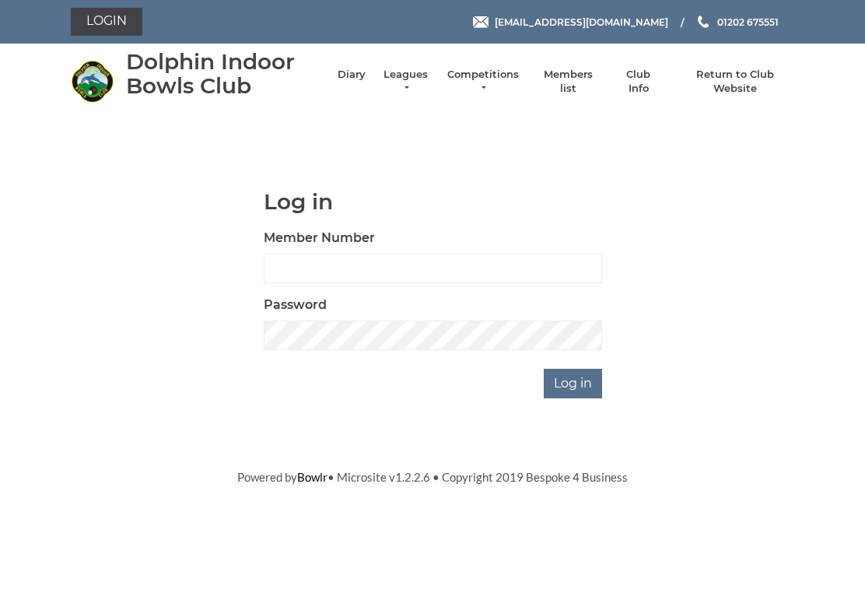
click at [720, 82] on link "Return to Club Website" at bounding box center [735, 82] width 117 height 28
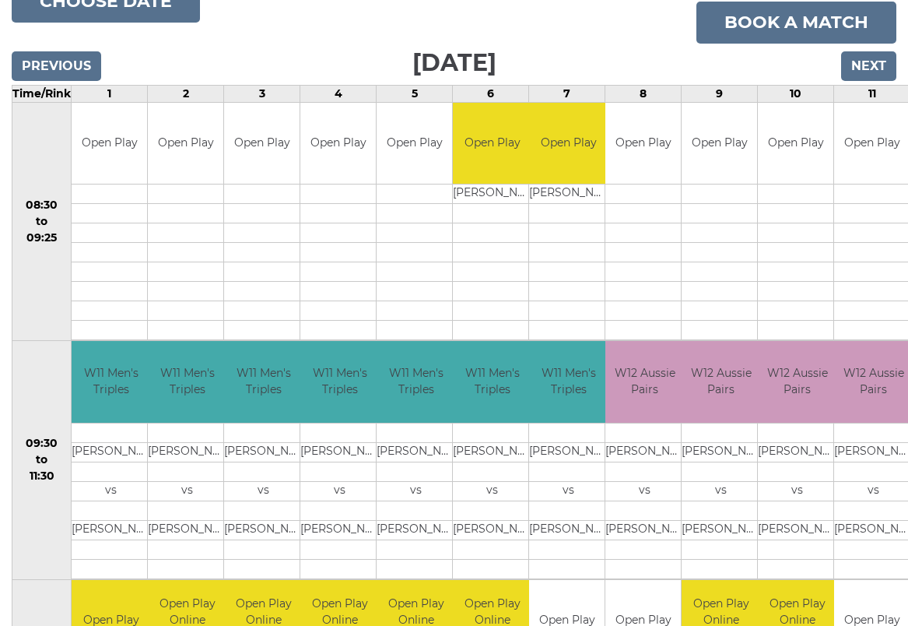
click at [870, 61] on input "Next" at bounding box center [868, 66] width 55 height 30
